Goal: Find specific page/section: Find specific page/section

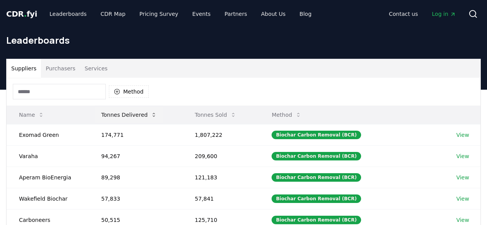
scroll to position [41, 0]
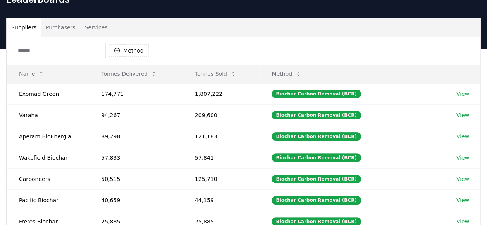
click at [62, 29] on button "Purchasers" at bounding box center [60, 27] width 39 height 19
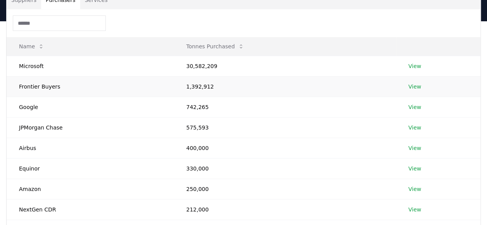
scroll to position [69, 0]
click at [414, 63] on link "View" at bounding box center [414, 66] width 13 height 8
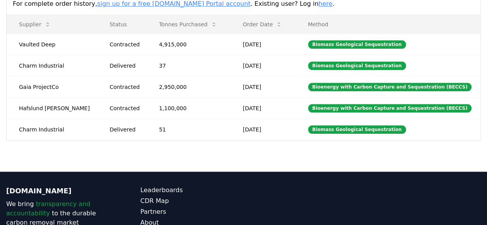
scroll to position [252, 0]
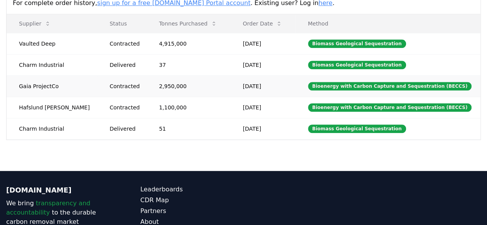
click at [32, 86] on td "Gaia ProjectCo" at bounding box center [52, 86] width 91 height 21
drag, startPoint x: 55, startPoint y: 86, endPoint x: 19, endPoint y: 86, distance: 36.8
click at [19, 86] on td "Gaia ProjectCo" at bounding box center [52, 86] width 91 height 21
drag, startPoint x: 19, startPoint y: 86, endPoint x: 26, endPoint y: 84, distance: 7.9
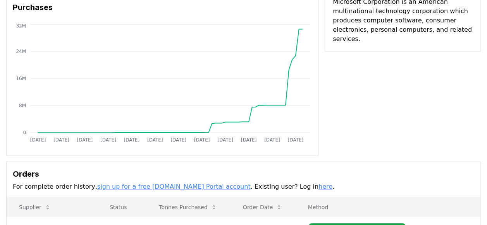
scroll to position [0, 0]
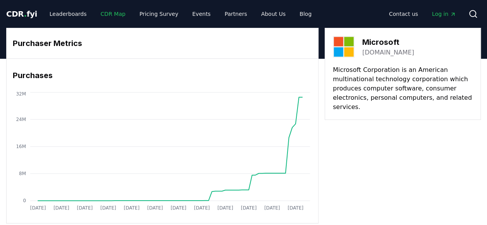
click at [105, 15] on link "CDR Map" at bounding box center [113, 14] width 37 height 14
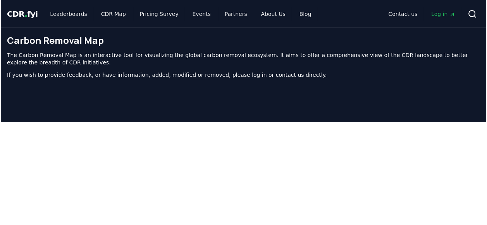
scroll to position [34, 0]
